Goal: Check status: Check status

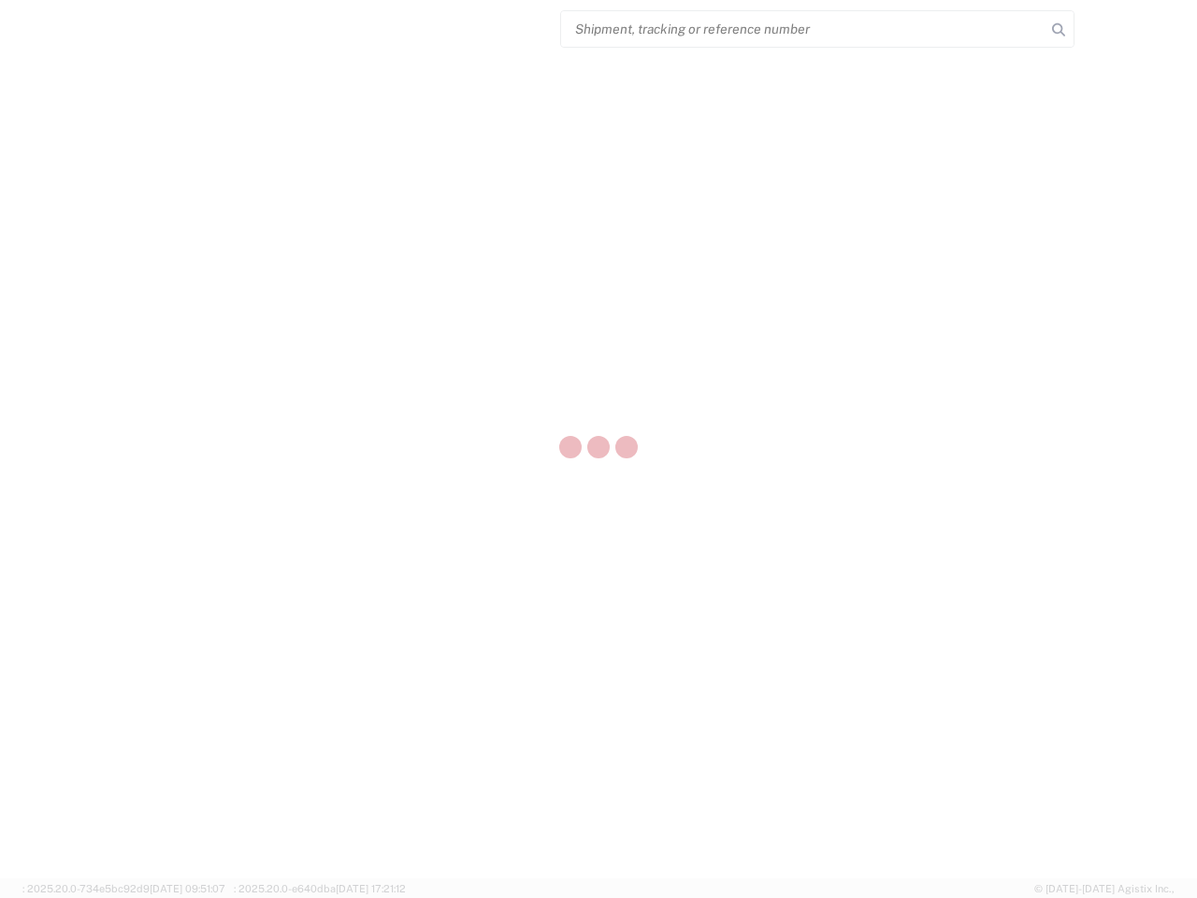
select select "US"
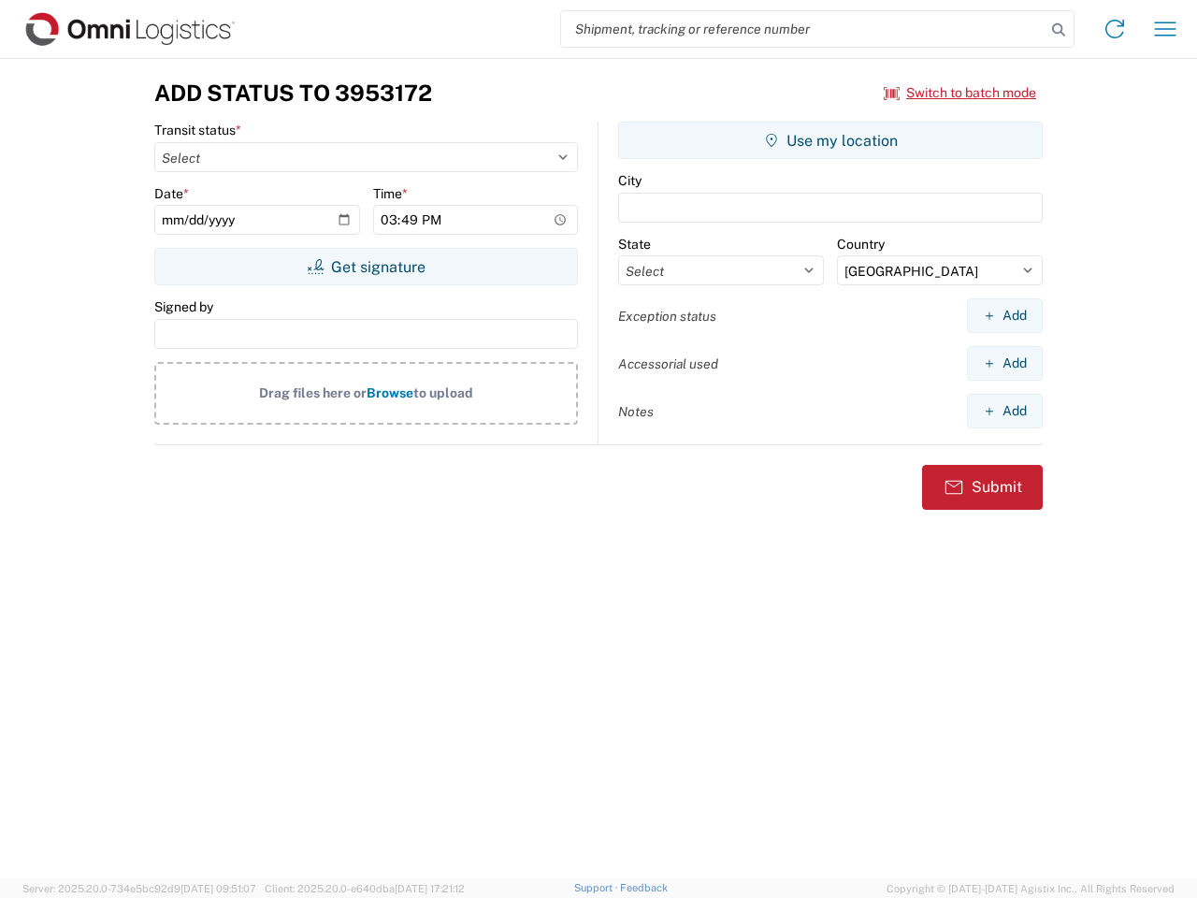
click at [803, 29] on input "search" at bounding box center [803, 29] width 484 height 36
click at [1059, 30] on icon at bounding box center [1059, 30] width 26 height 26
click at [1115, 29] on icon at bounding box center [1115, 29] width 30 height 30
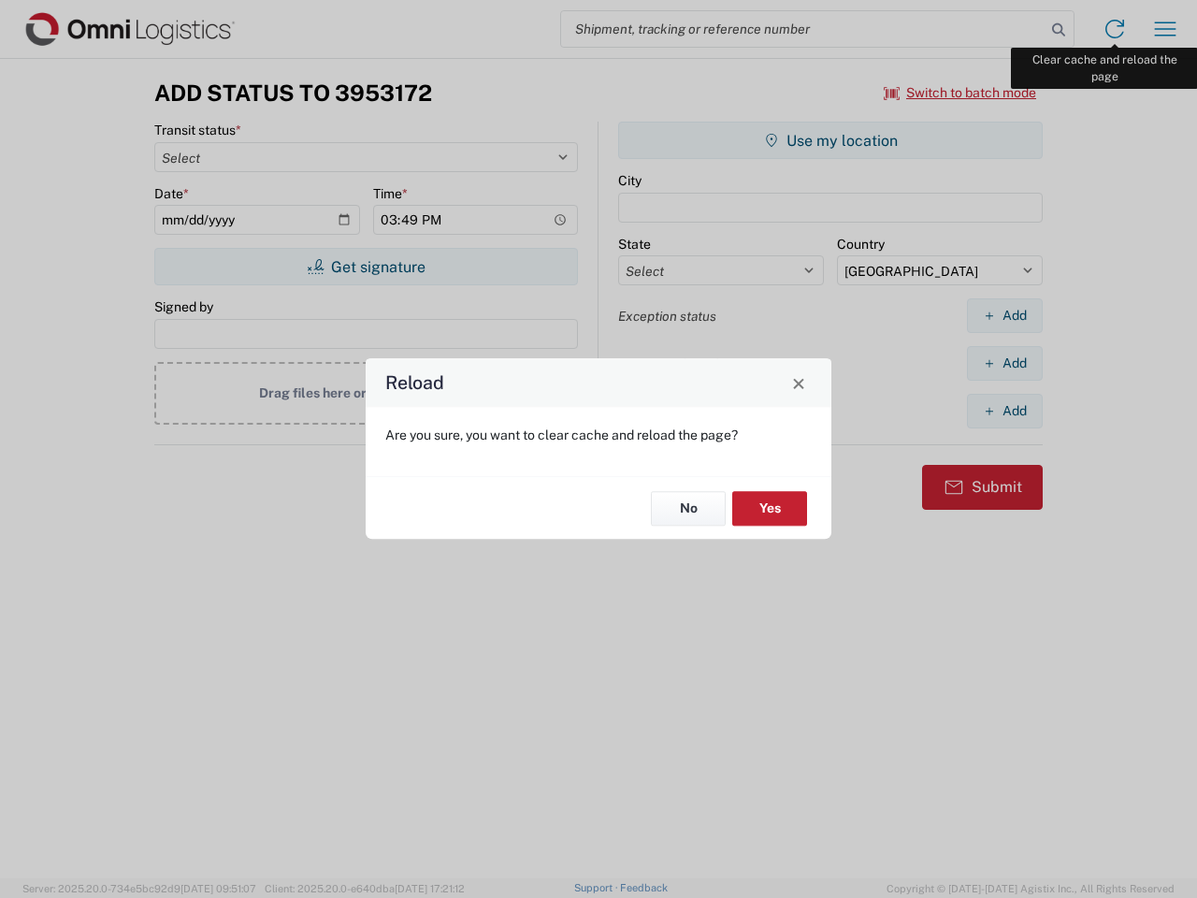
click at [1165, 29] on div "Reload Are you sure, you want to clear cache and reload the page? No Yes" at bounding box center [598, 449] width 1197 height 898
click at [961, 93] on div "Reload Are you sure, you want to clear cache and reload the page? No Yes" at bounding box center [598, 449] width 1197 height 898
click at [366, 267] on div "Reload Are you sure, you want to clear cache and reload the page? No Yes" at bounding box center [598, 449] width 1197 height 898
click at [831, 140] on div "Reload Are you sure, you want to clear cache and reload the page? No Yes" at bounding box center [598, 449] width 1197 height 898
click at [1005, 315] on div "Reload Are you sure, you want to clear cache and reload the page? No Yes" at bounding box center [598, 449] width 1197 height 898
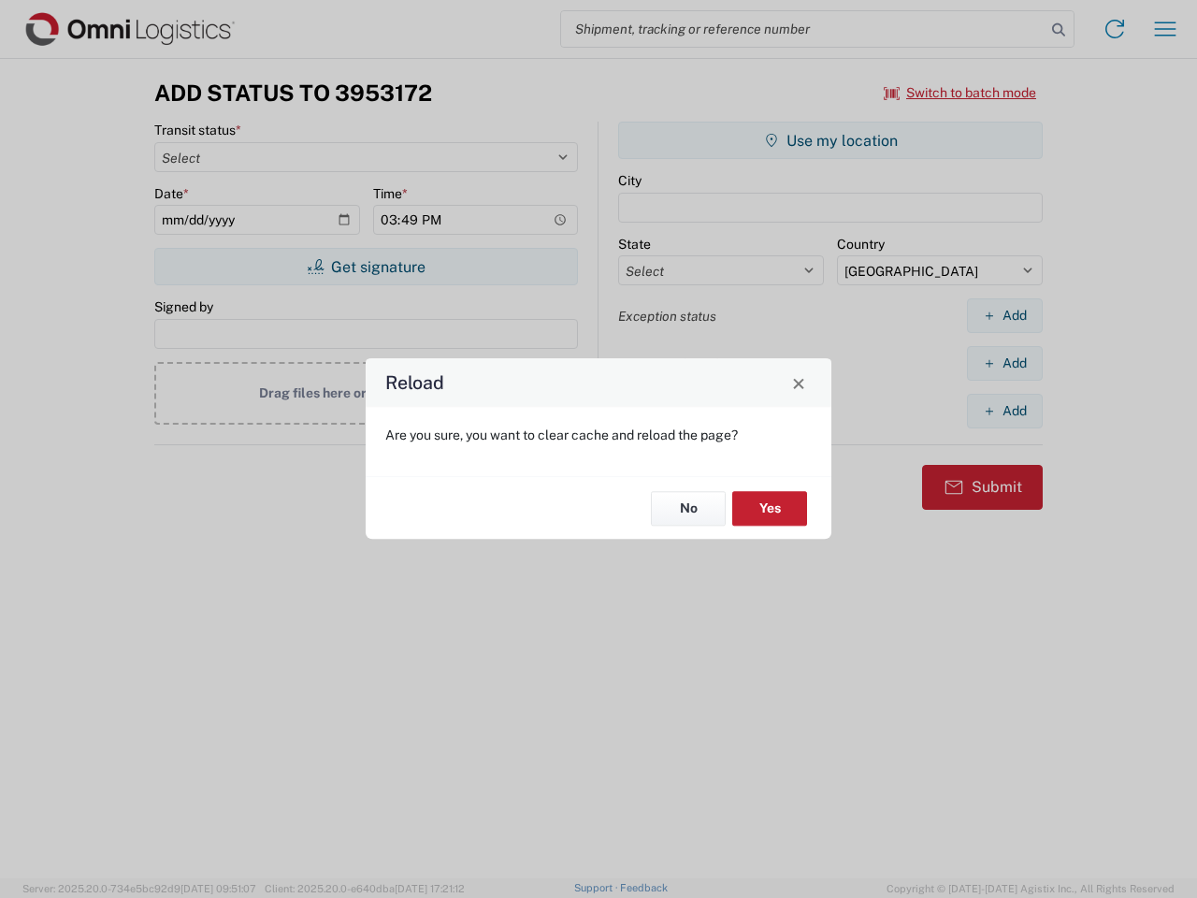
click at [1005, 363] on div "Reload Are you sure, you want to clear cache and reload the page? No Yes" at bounding box center [598, 449] width 1197 height 898
click at [1005, 411] on div "Reload Are you sure, you want to clear cache and reload the page? No Yes" at bounding box center [598, 449] width 1197 height 898
